Goal: Information Seeking & Learning: Check status

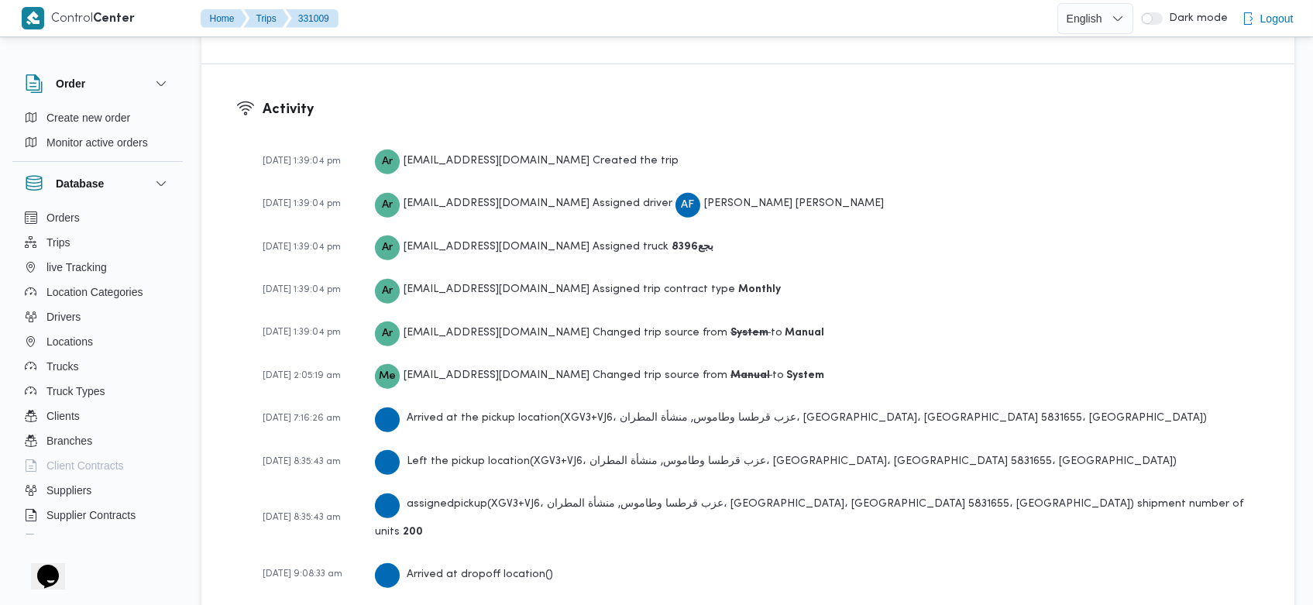
scroll to position [2288, 0]
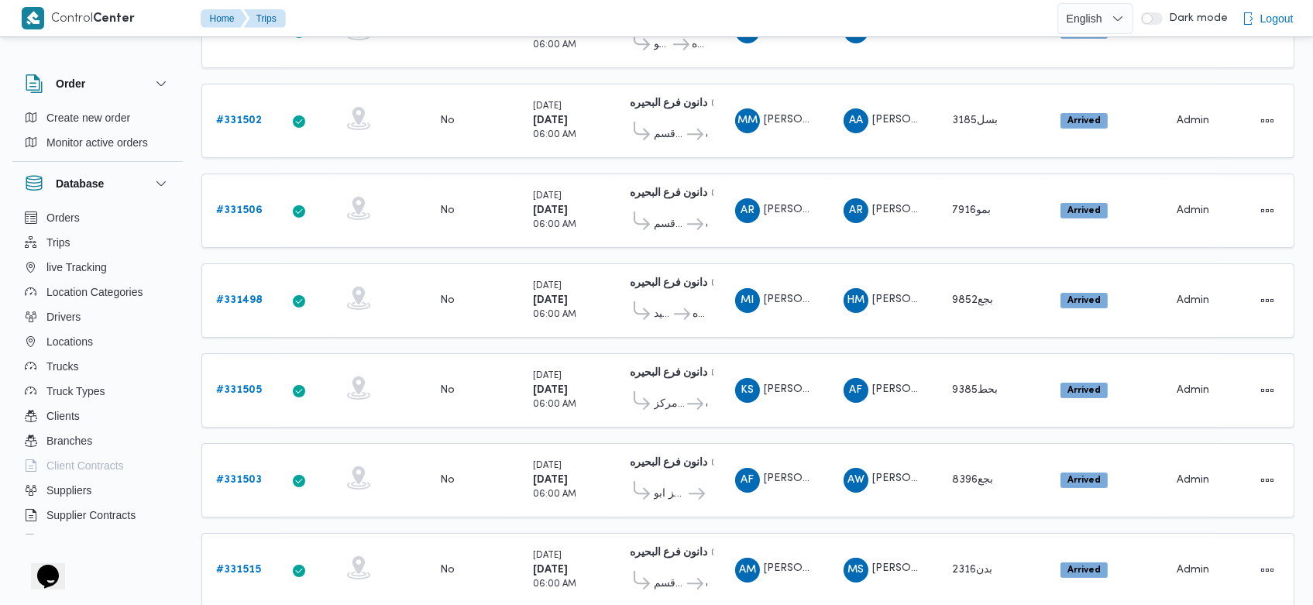
scroll to position [807, 0]
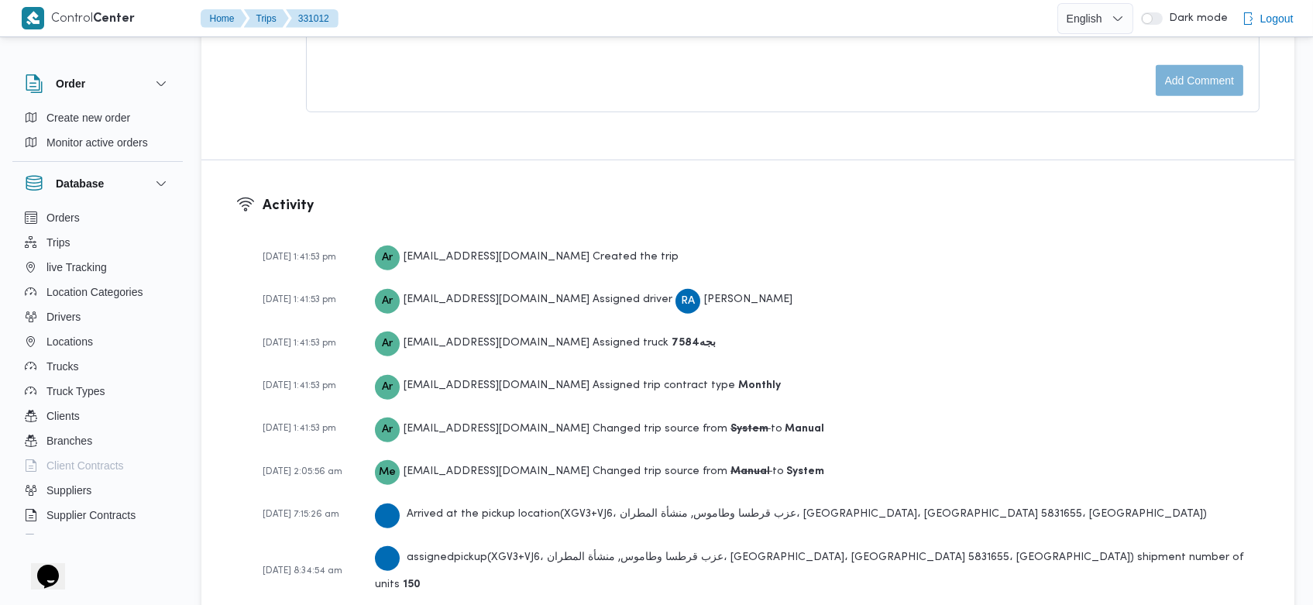
scroll to position [2288, 0]
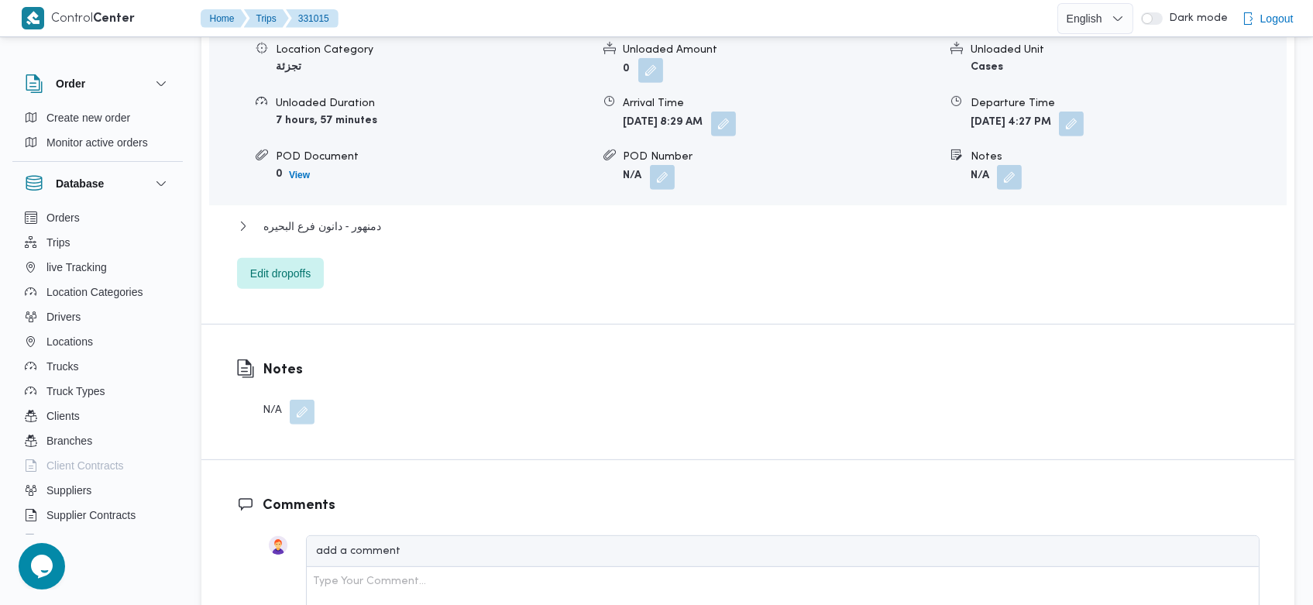
scroll to position [2288, 0]
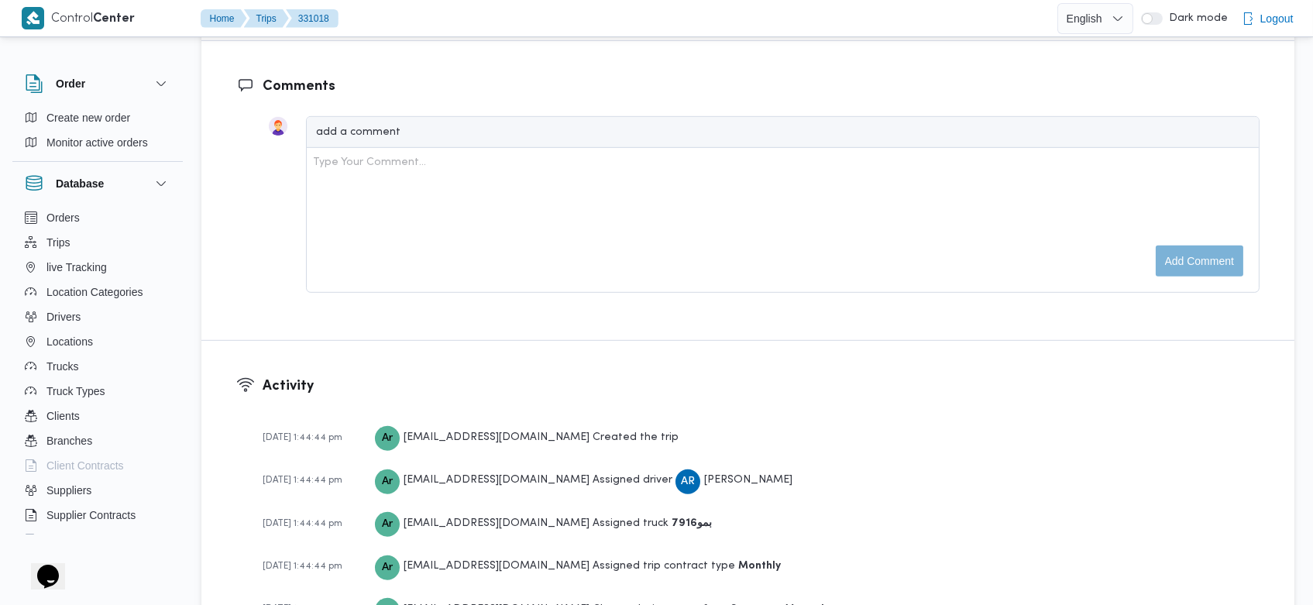
scroll to position [2288, 0]
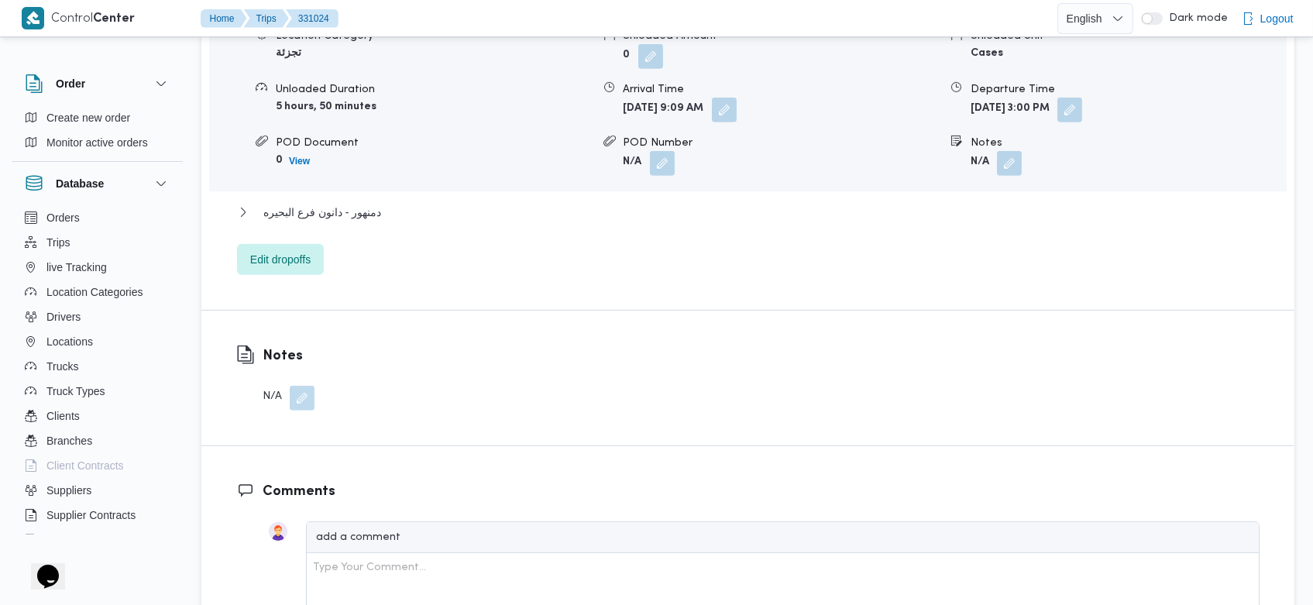
scroll to position [2332, 0]
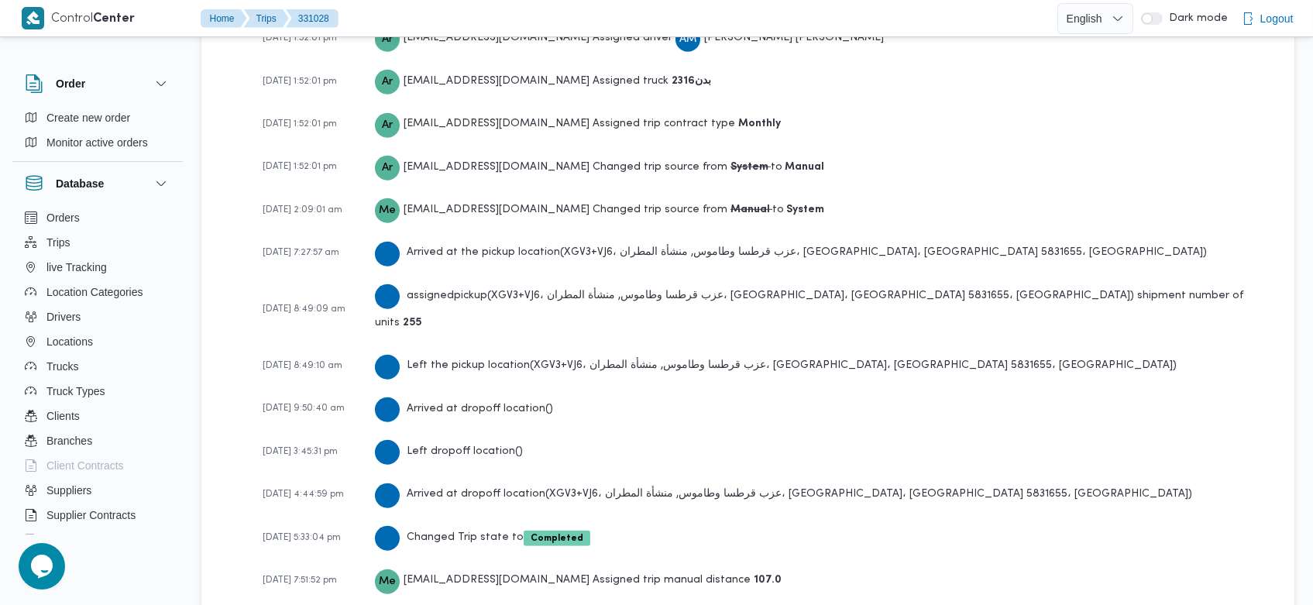
scroll to position [2332, 0]
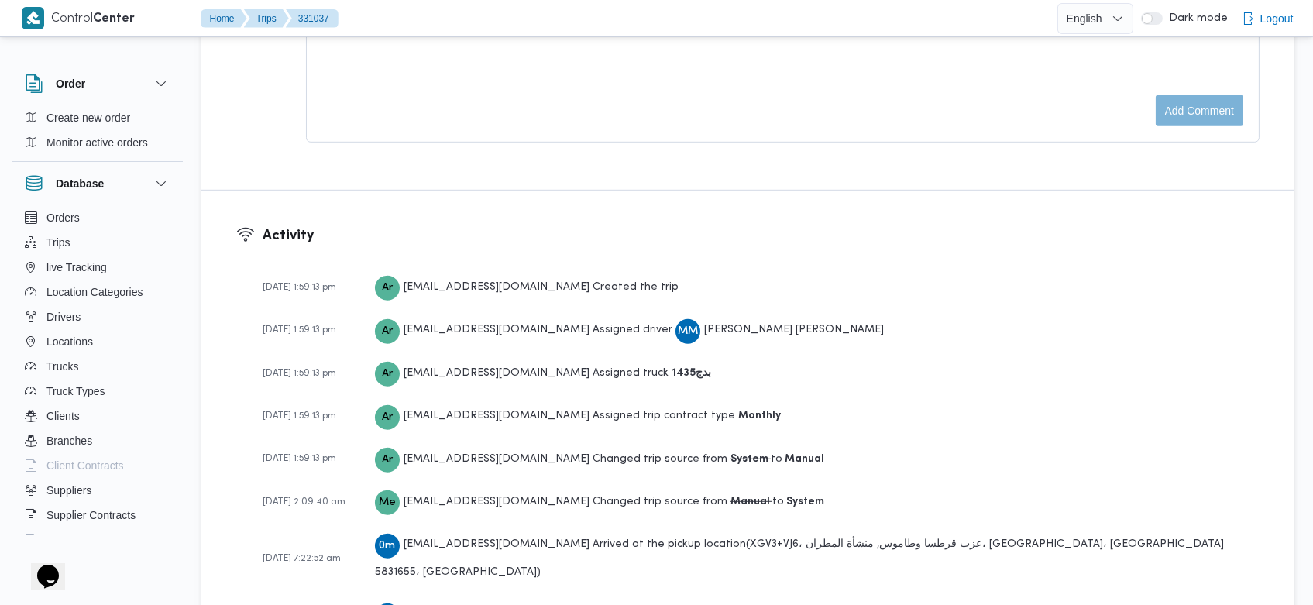
scroll to position [2332, 0]
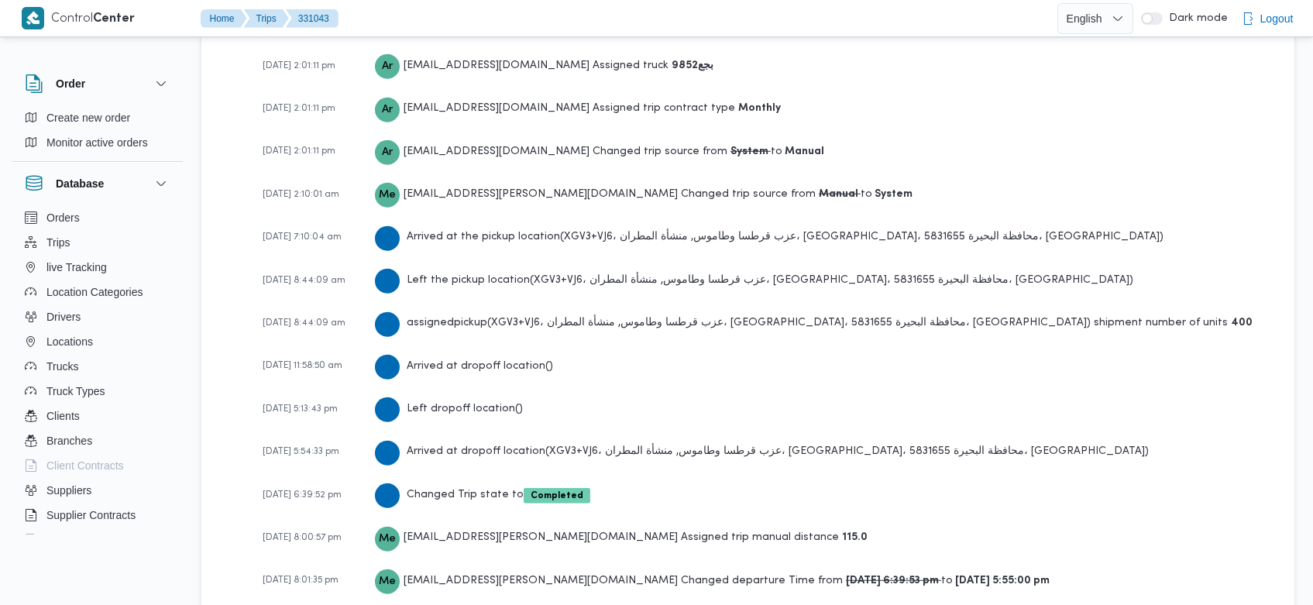
scroll to position [2357, 0]
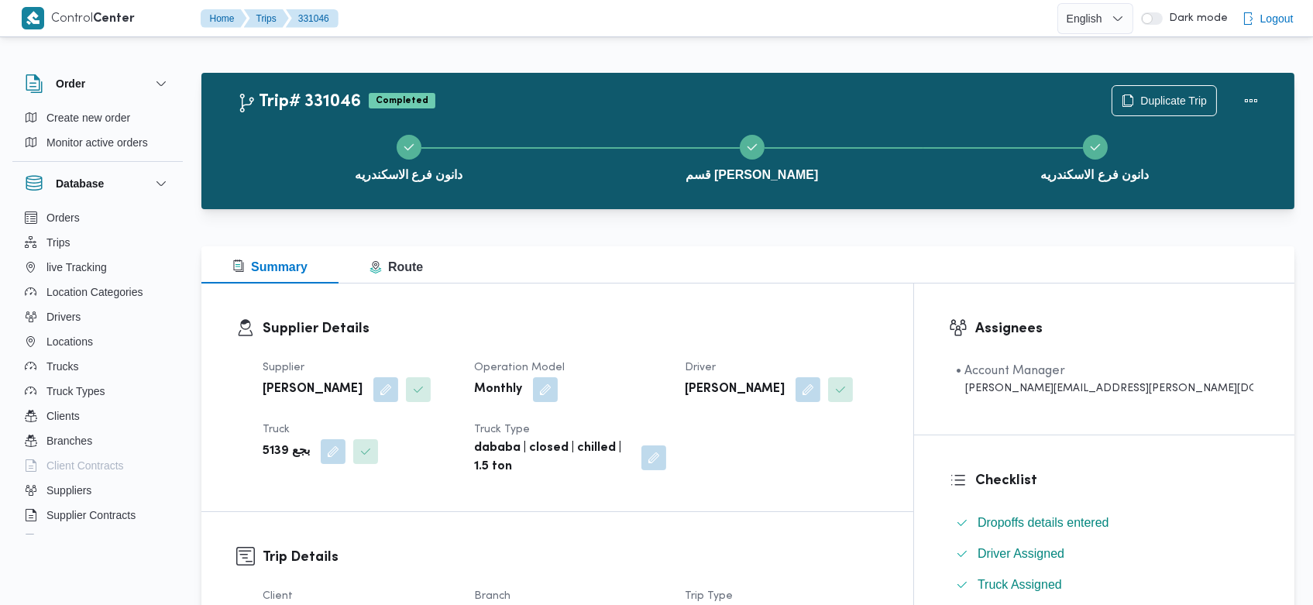
click at [369, 476] on div "Supplier Details Supplier [PERSON_NAME] Operation Model Monthly Driver [PERSON_…" at bounding box center [557, 397] width 712 height 228
drag, startPoint x: 0, startPoint y: 0, endPoint x: 369, endPoint y: 476, distance: 602.7
click at [369, 476] on div "Supplier Details Supplier [PERSON_NAME] Operation Model Monthly Driver [PERSON_…" at bounding box center [557, 397] width 712 height 228
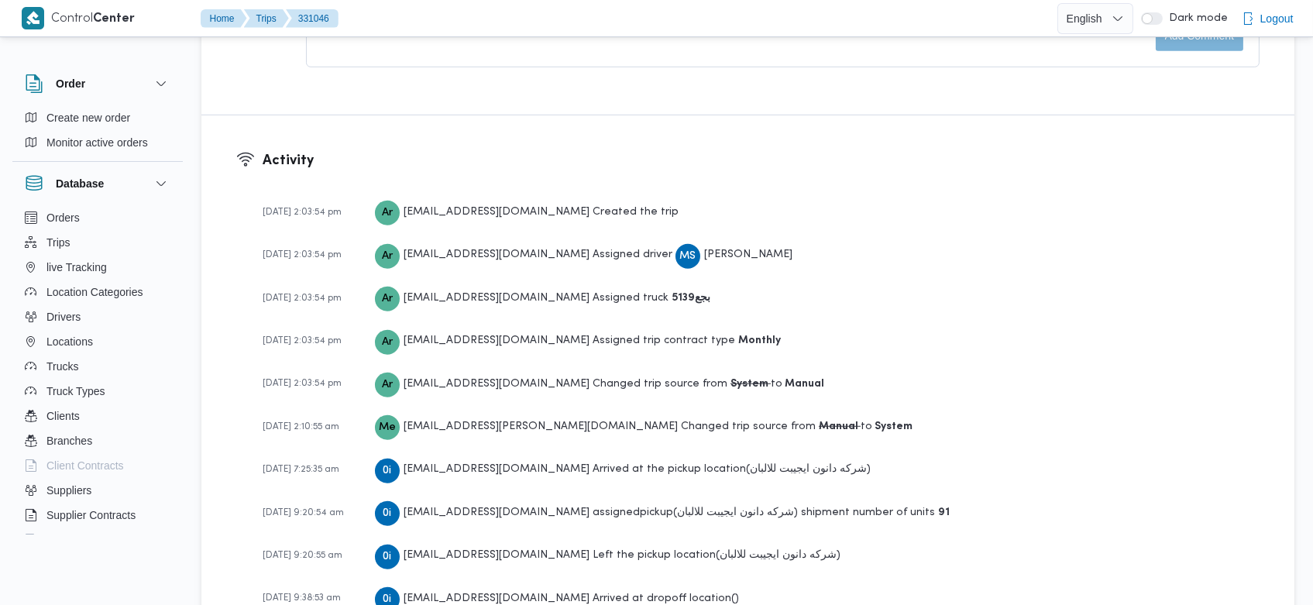
scroll to position [2332, 0]
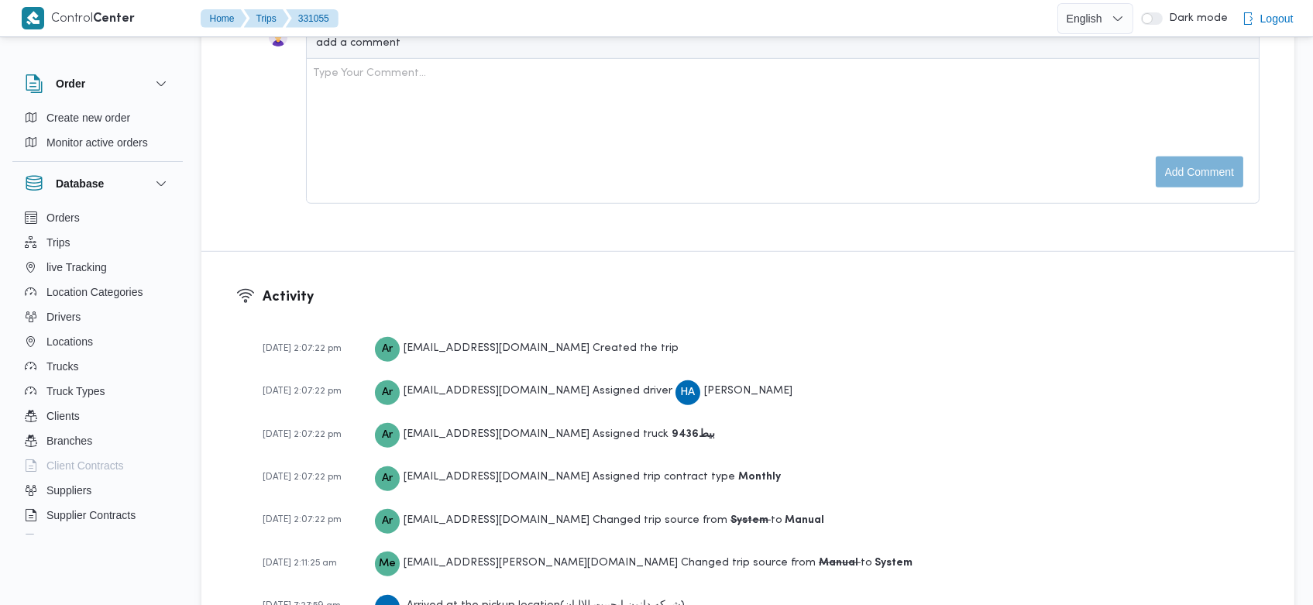
scroll to position [2288, 0]
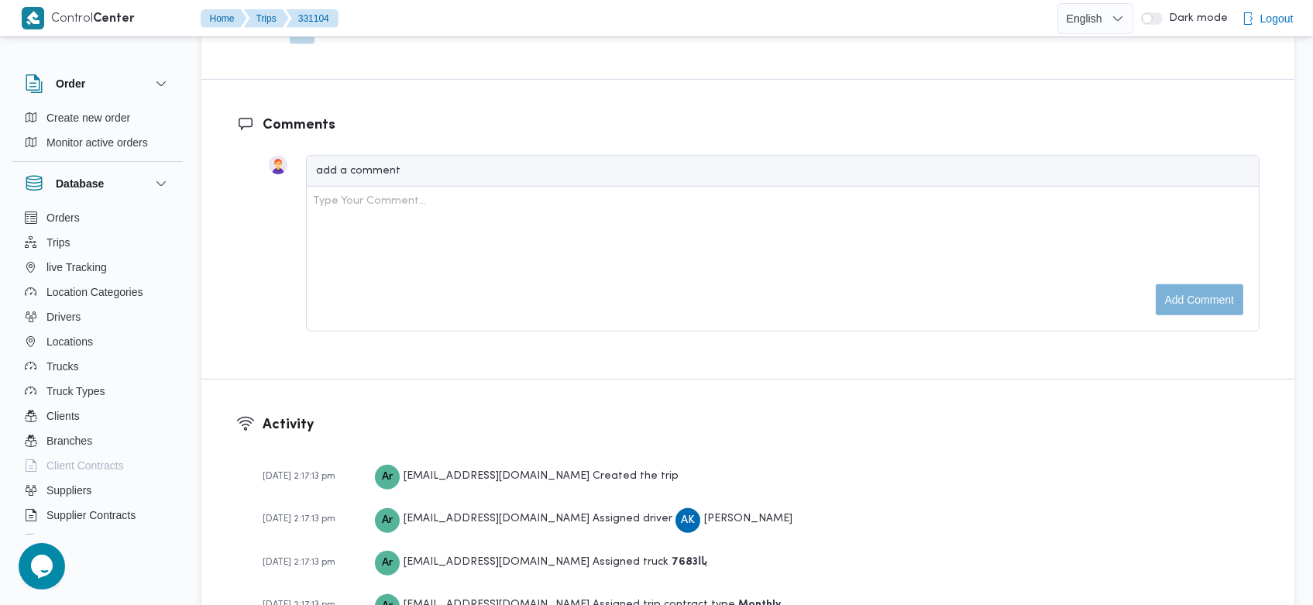
scroll to position [2639, 0]
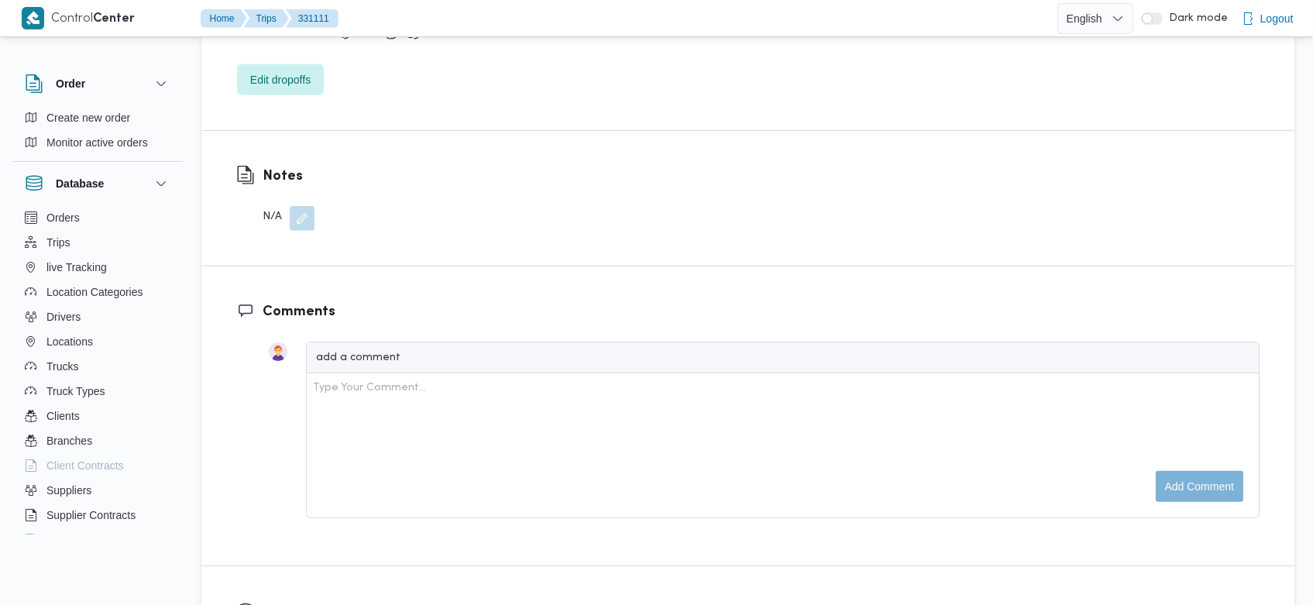
scroll to position [1896, 0]
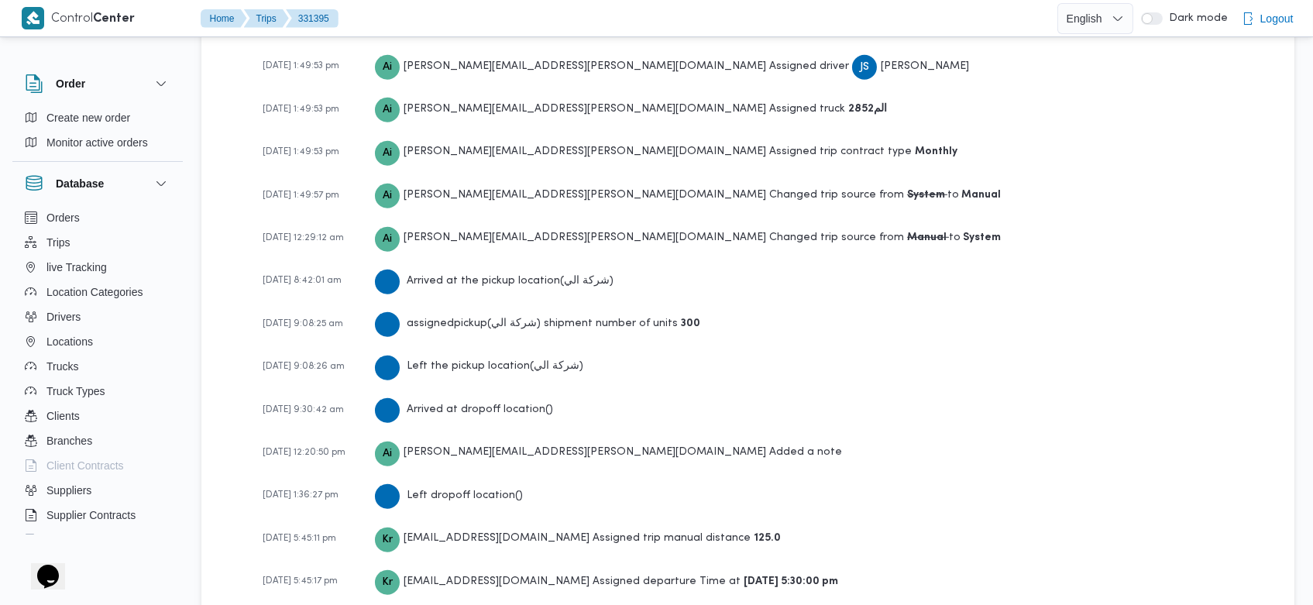
scroll to position [2476, 0]
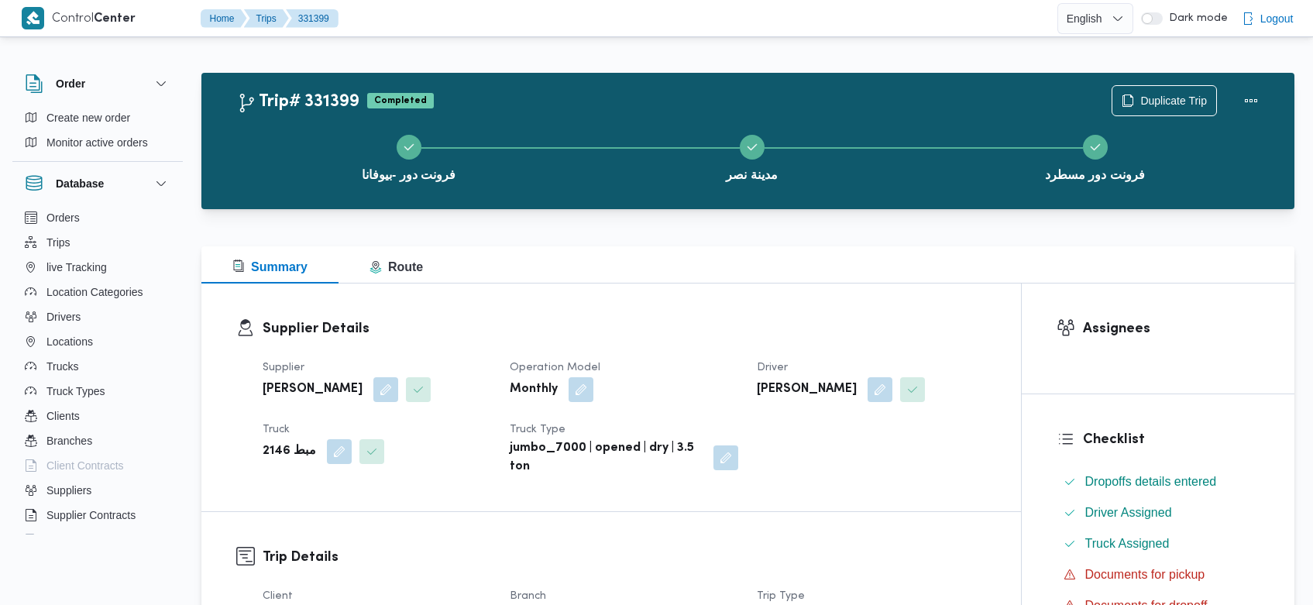
scroll to position [2476, 0]
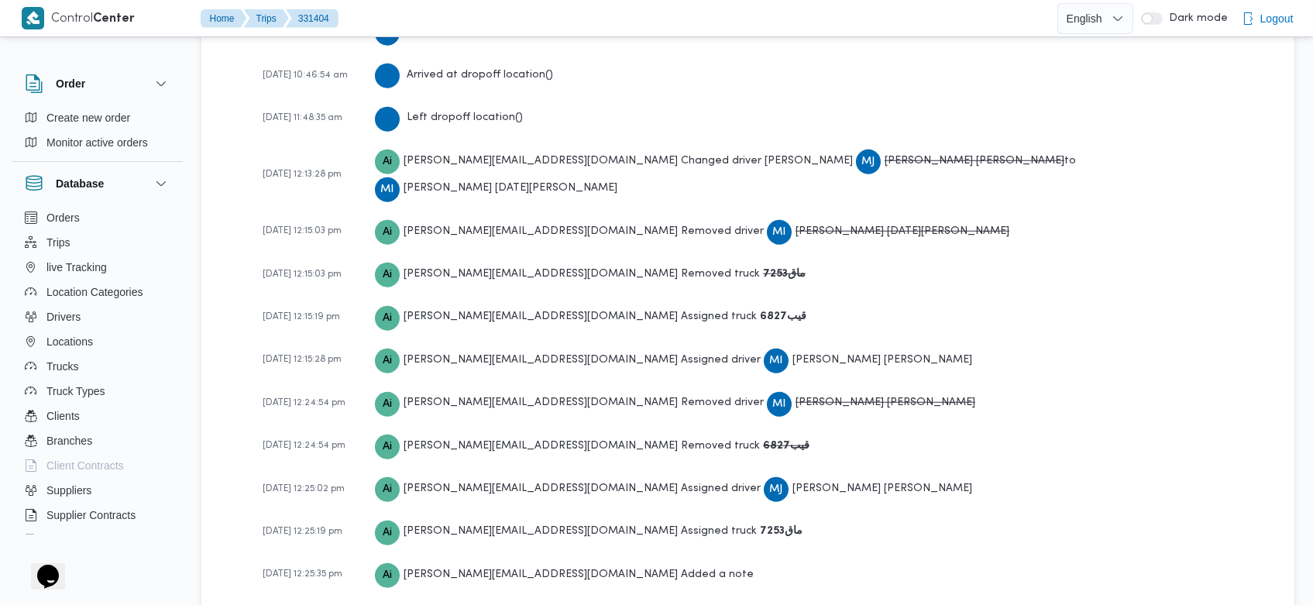
scroll to position [2800, 0]
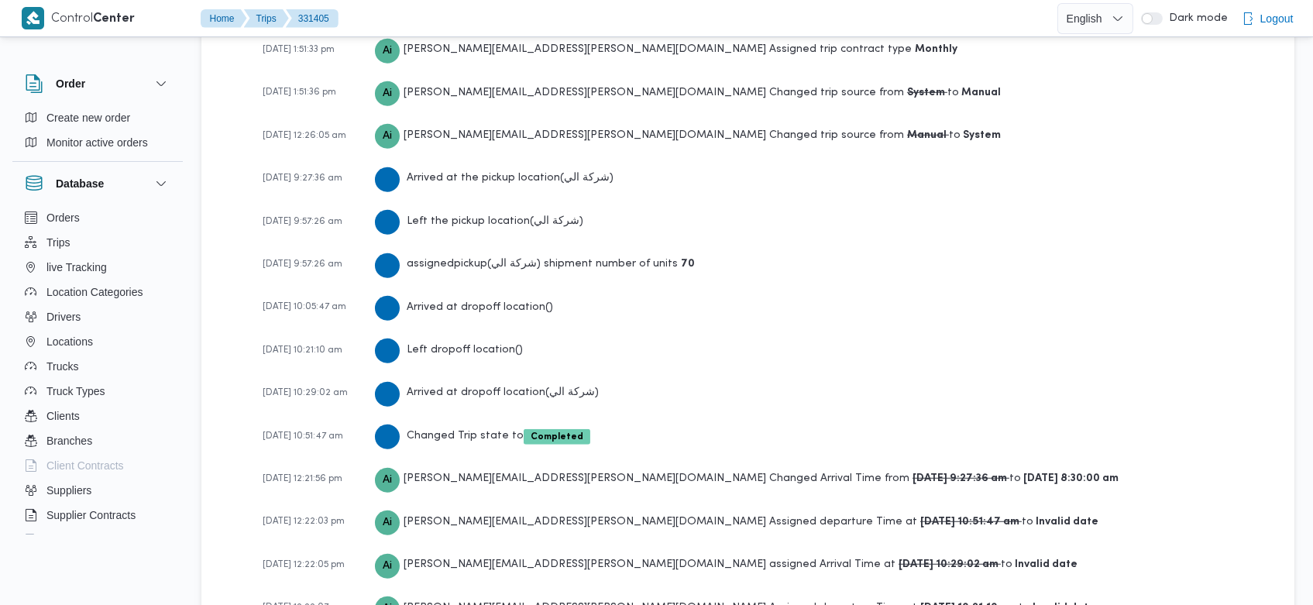
scroll to position [2564, 0]
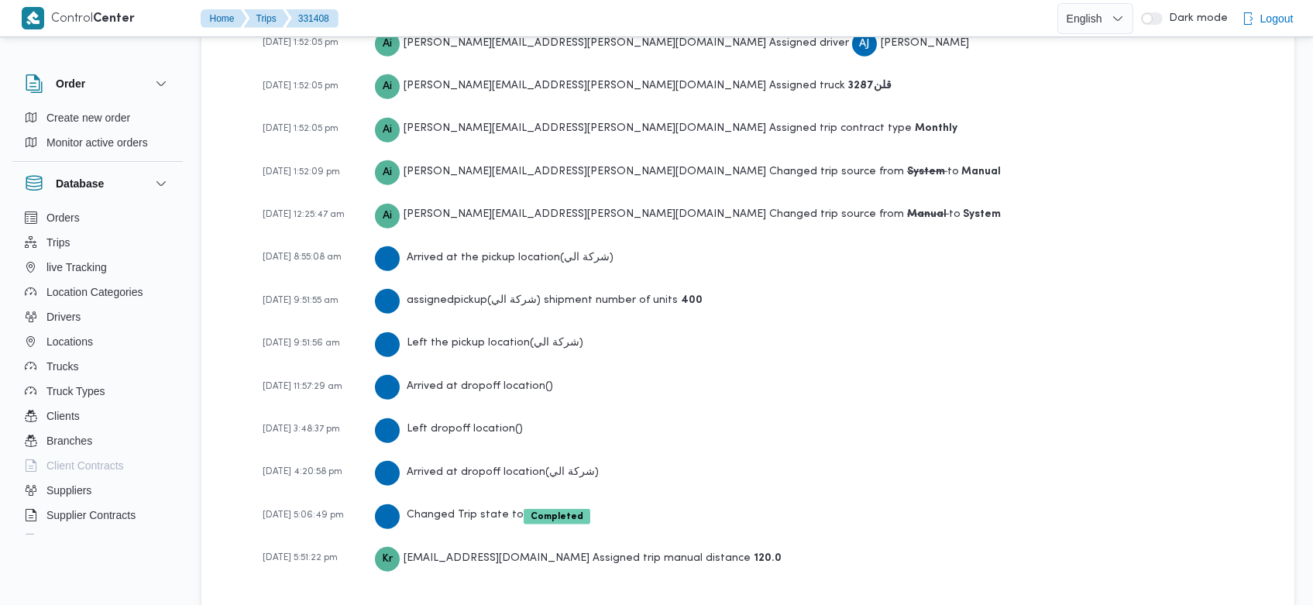
scroll to position [2433, 0]
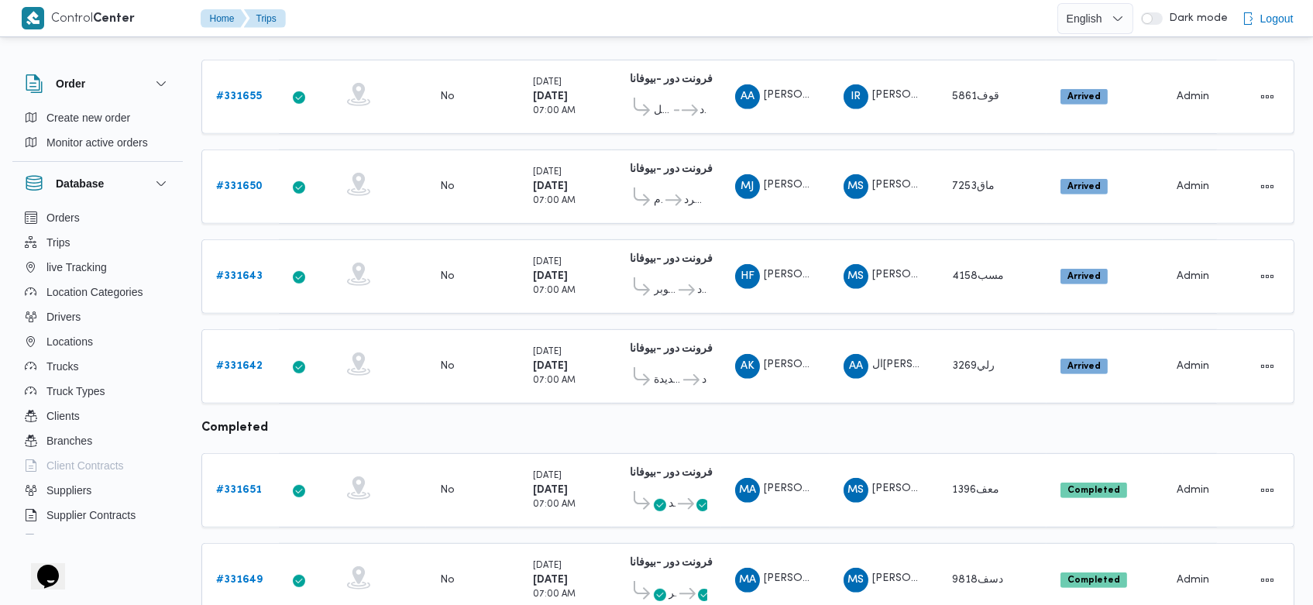
scroll to position [1567, 0]
